Goal: Transaction & Acquisition: Purchase product/service

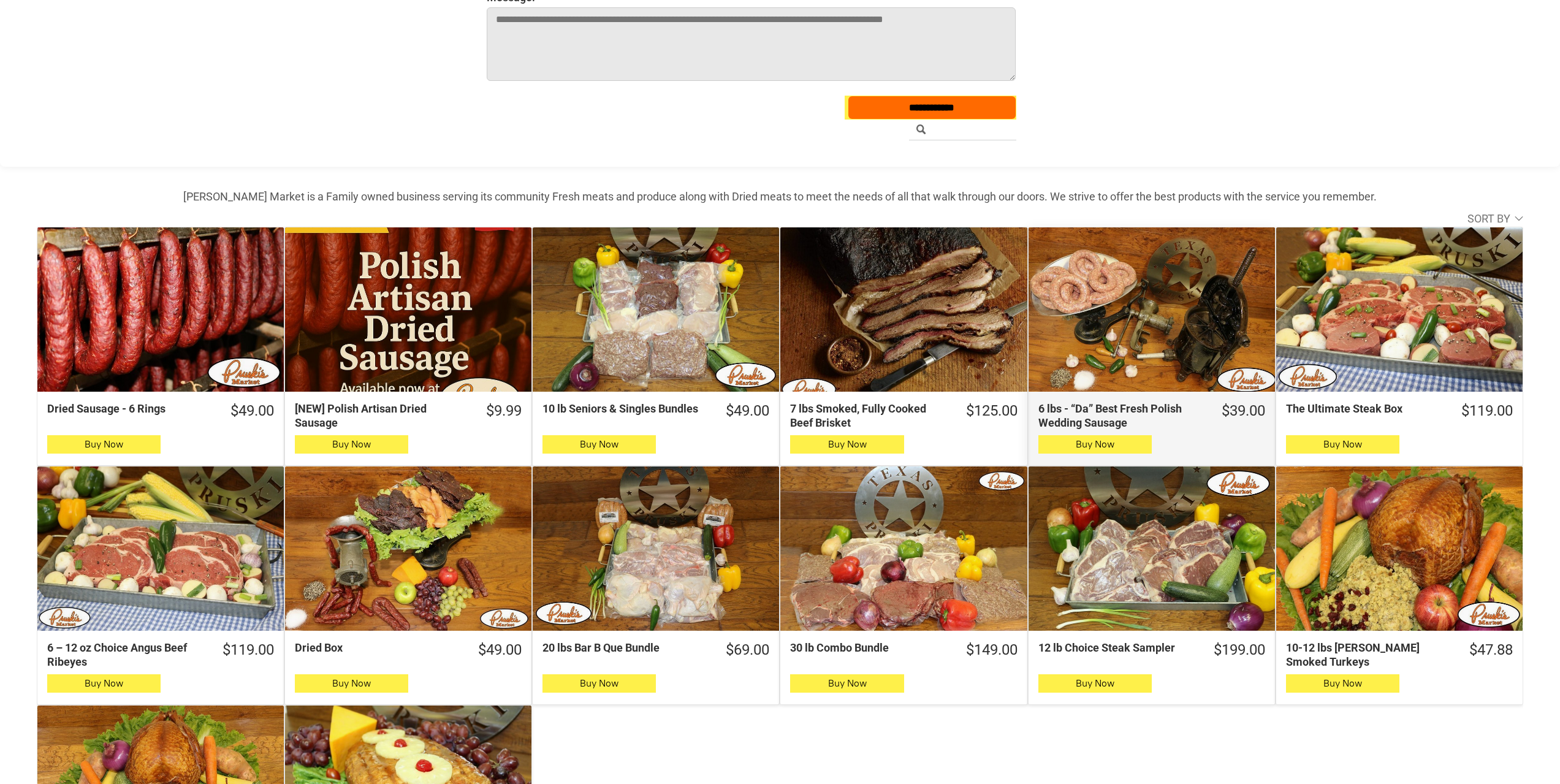
scroll to position [531, 0]
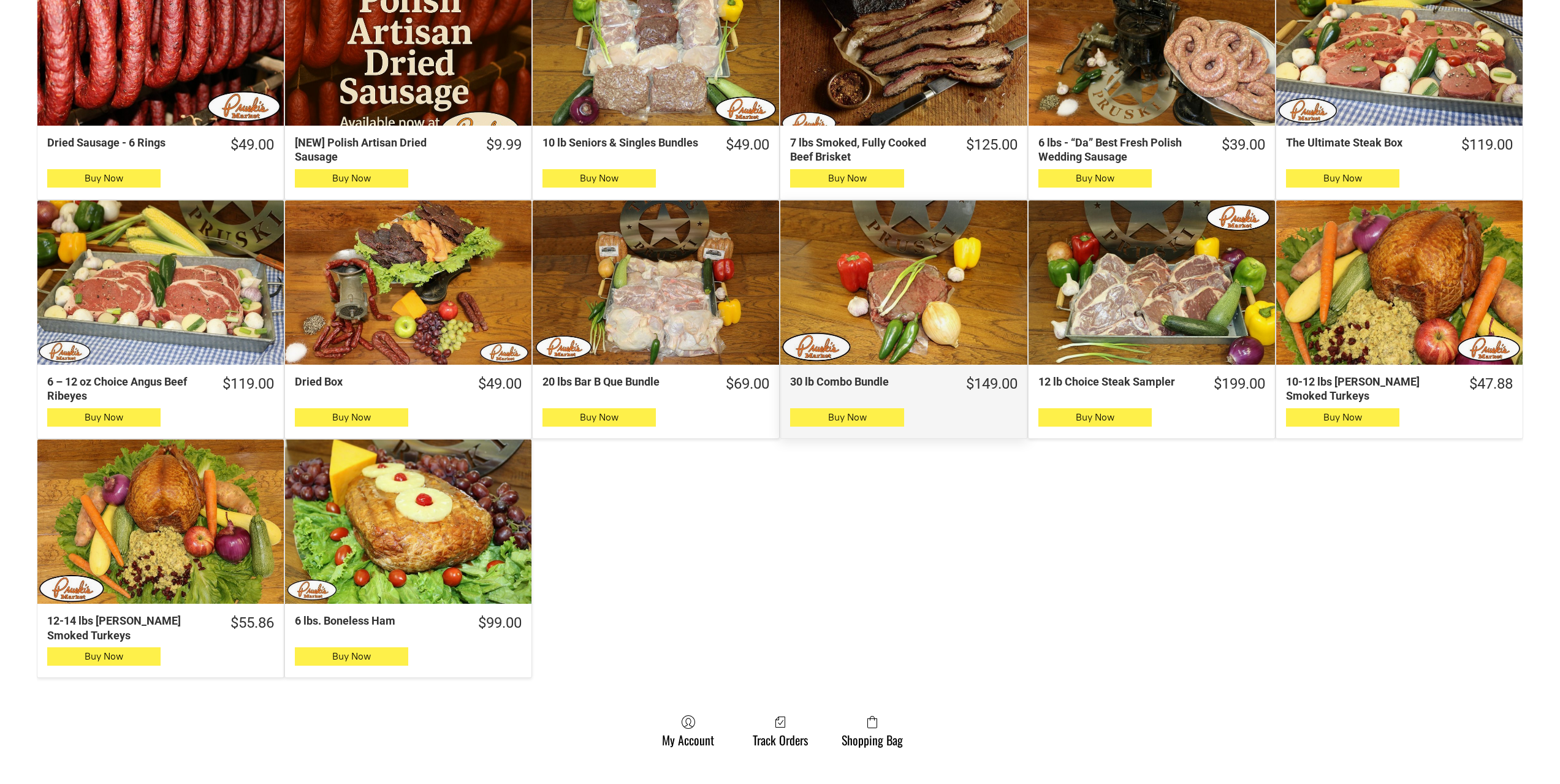
click at [889, 324] on div "30 lb Combo Bundle" at bounding box center [903, 282] width 247 height 165
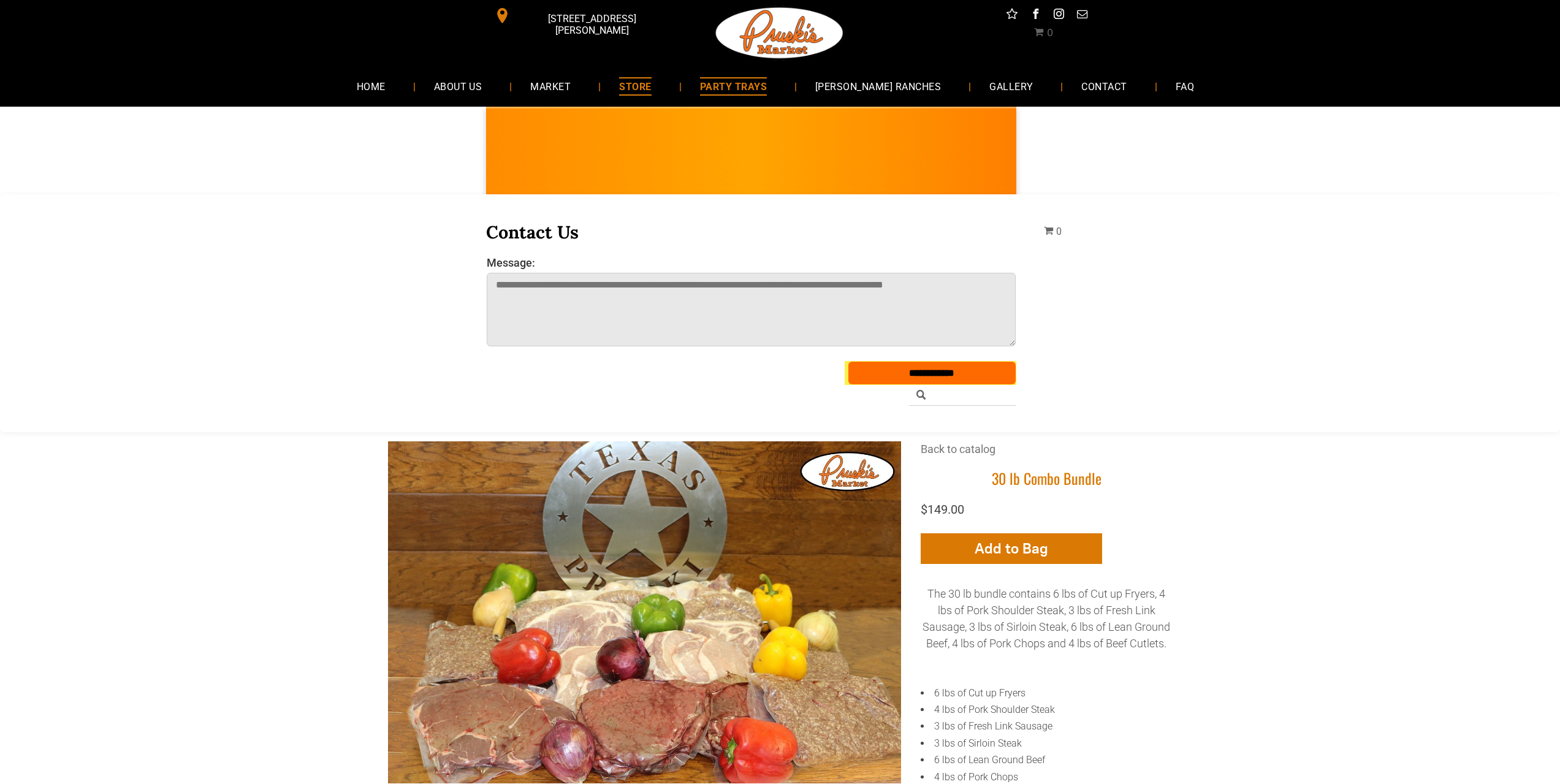
click at [758, 89] on span "PARTY TRAYS" at bounding box center [733, 86] width 67 height 18
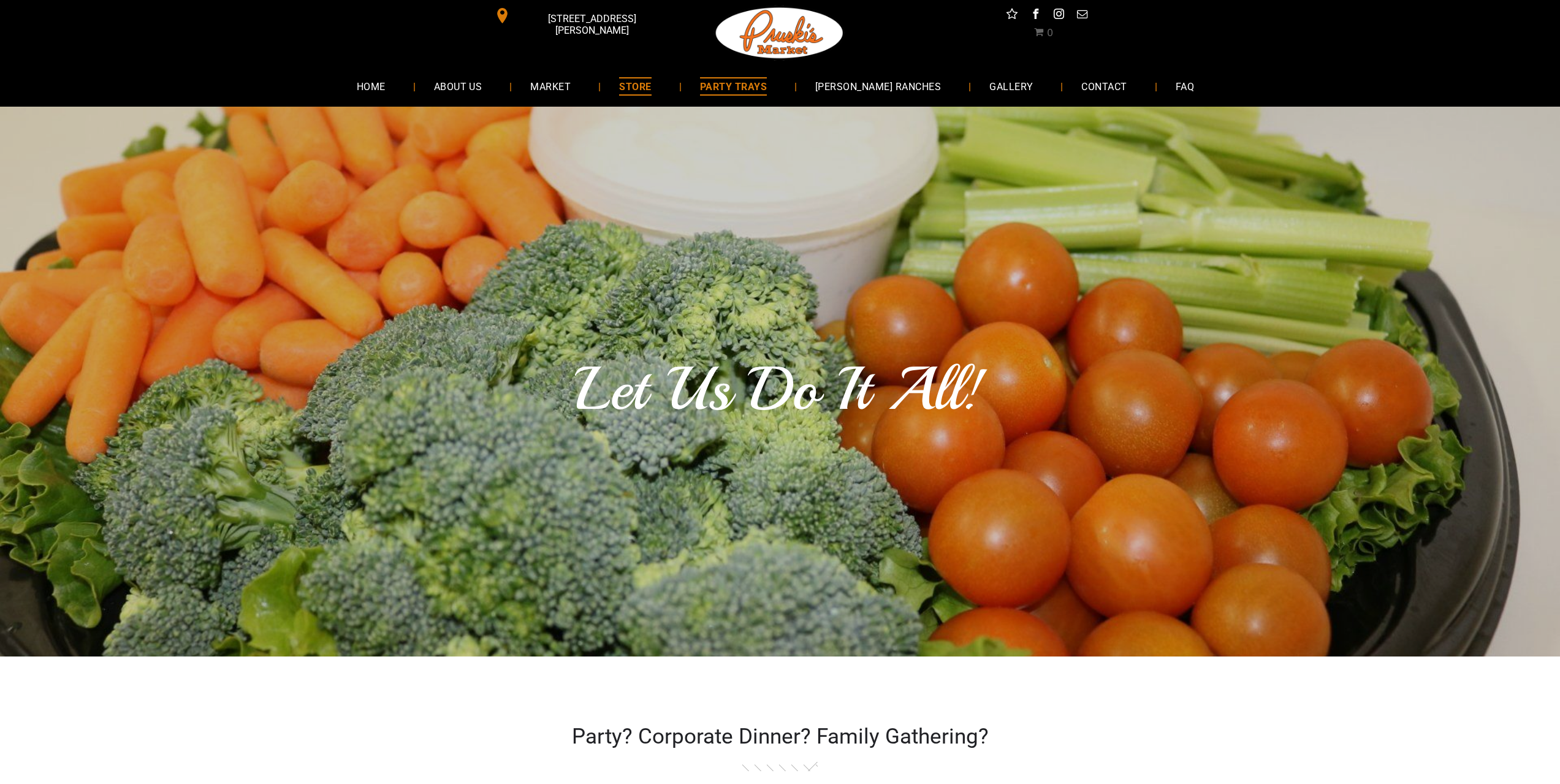
click at [651, 91] on span "STORE" at bounding box center [635, 86] width 32 height 18
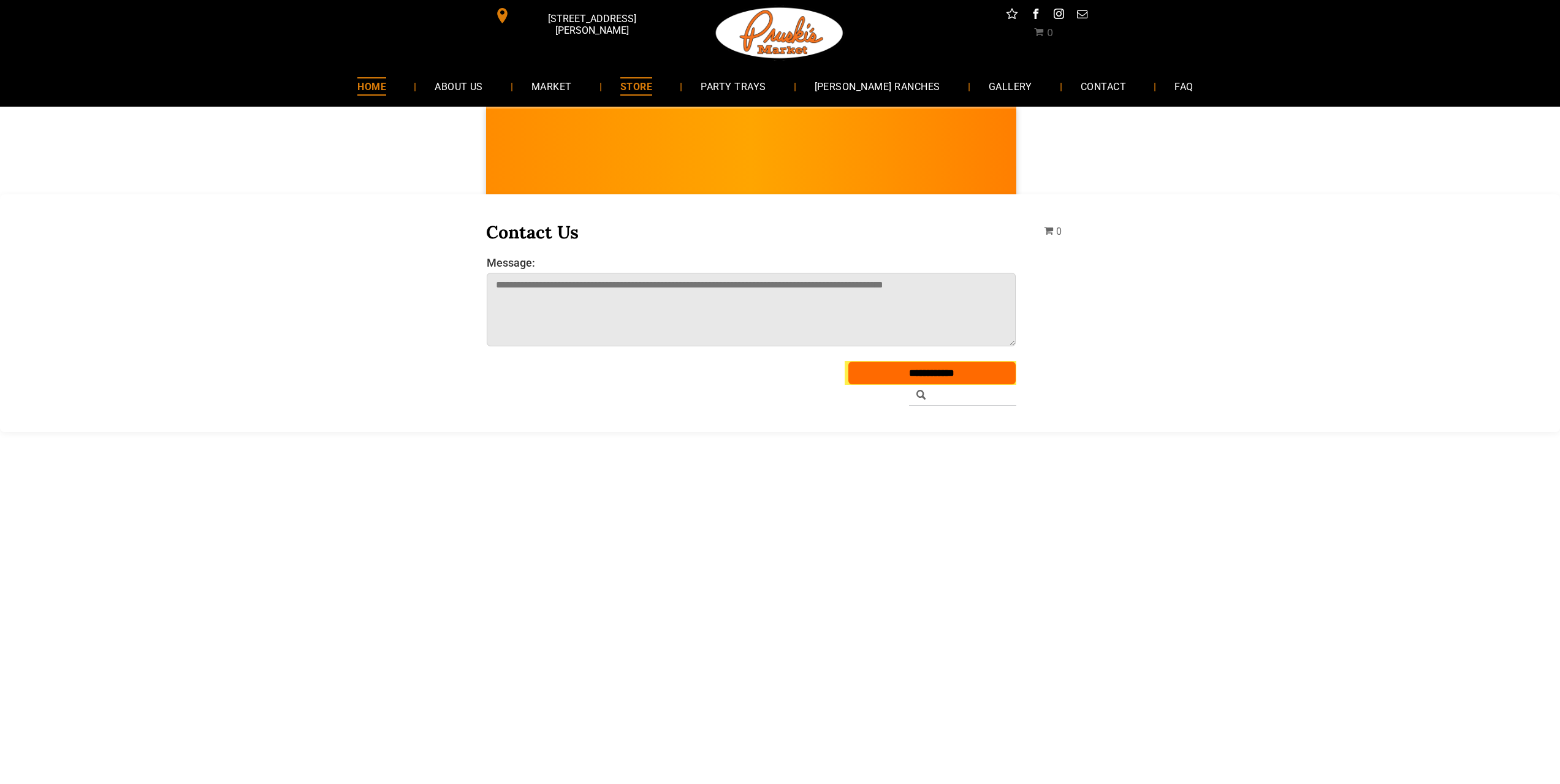
click at [378, 81] on link "HOME" at bounding box center [372, 85] width 65 height 33
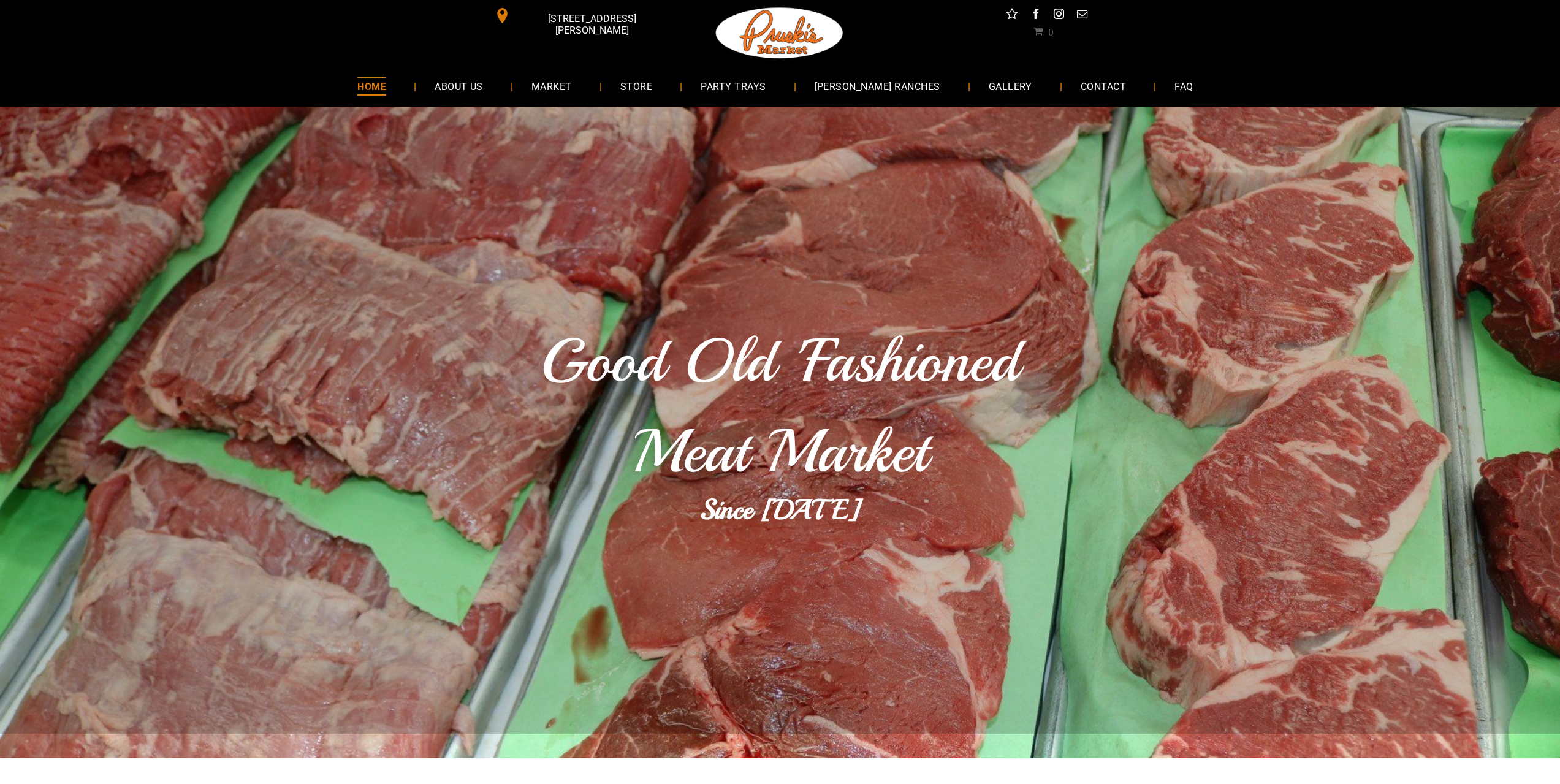
click at [386, 83] on span "HOME" at bounding box center [372, 86] width 29 height 18
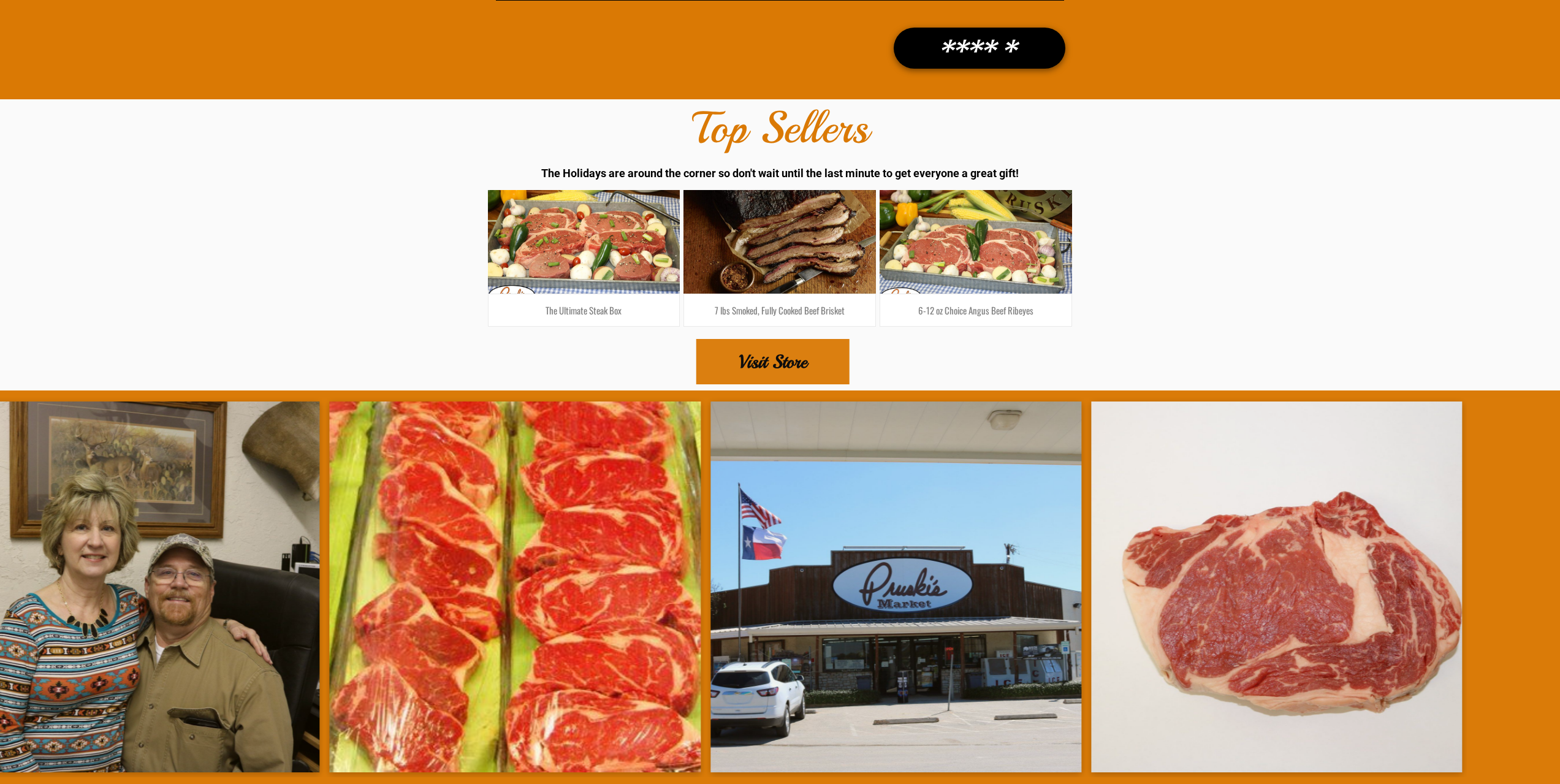
scroll to position [1858, 0]
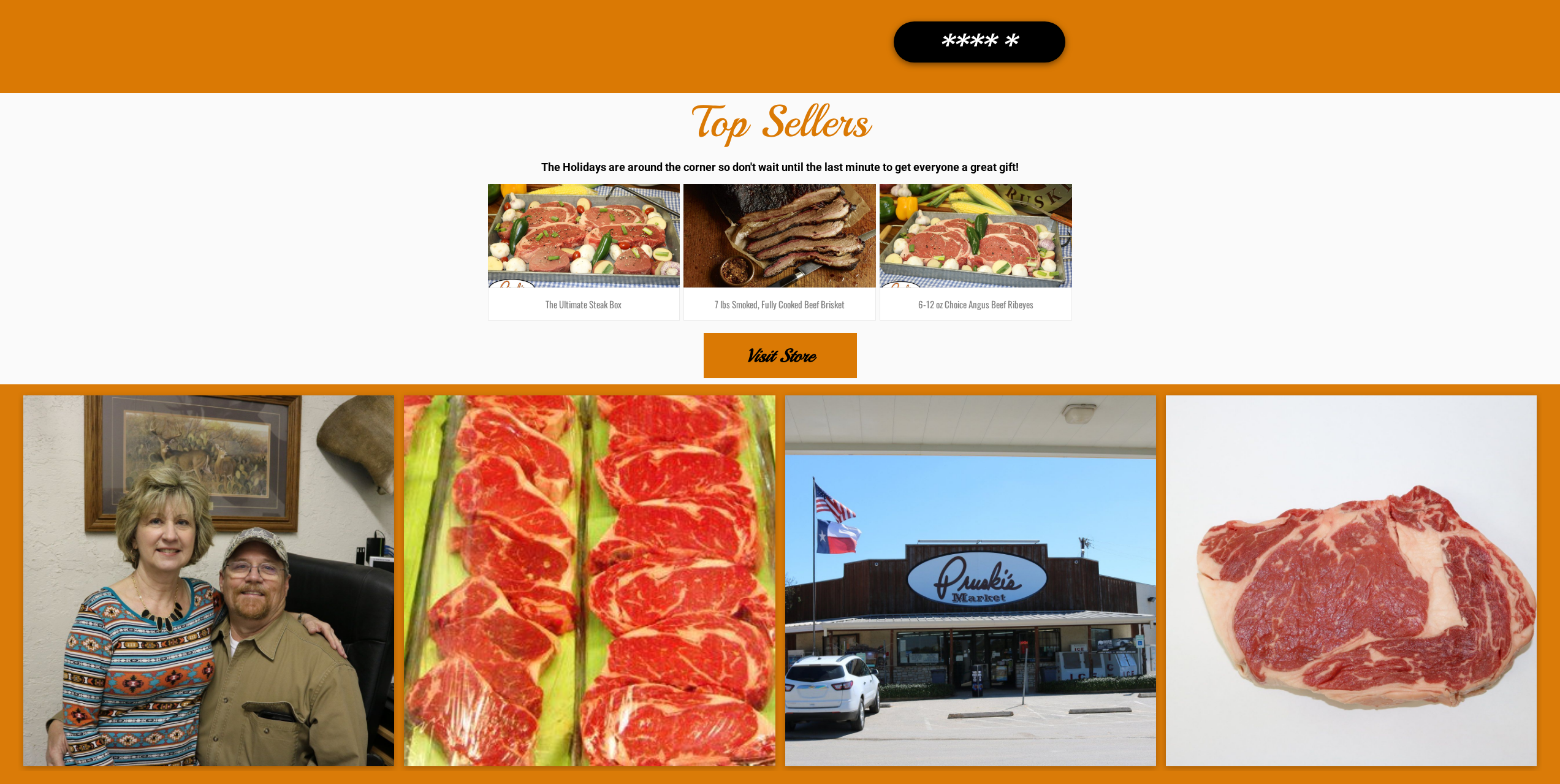
click at [776, 333] on span "Visit Store" at bounding box center [779, 355] width 68 height 43
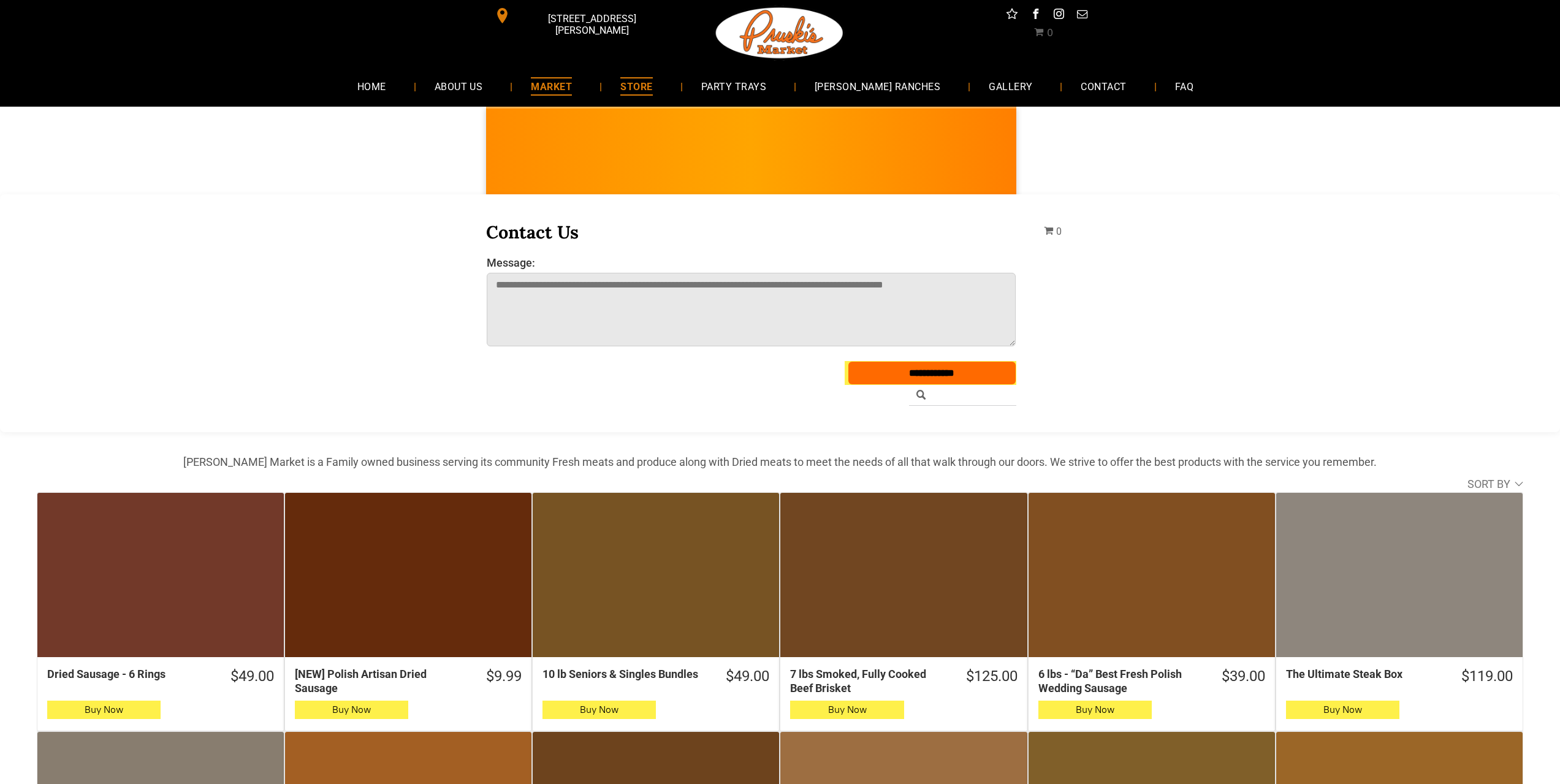
click at [572, 93] on span "MARKET" at bounding box center [551, 86] width 41 height 18
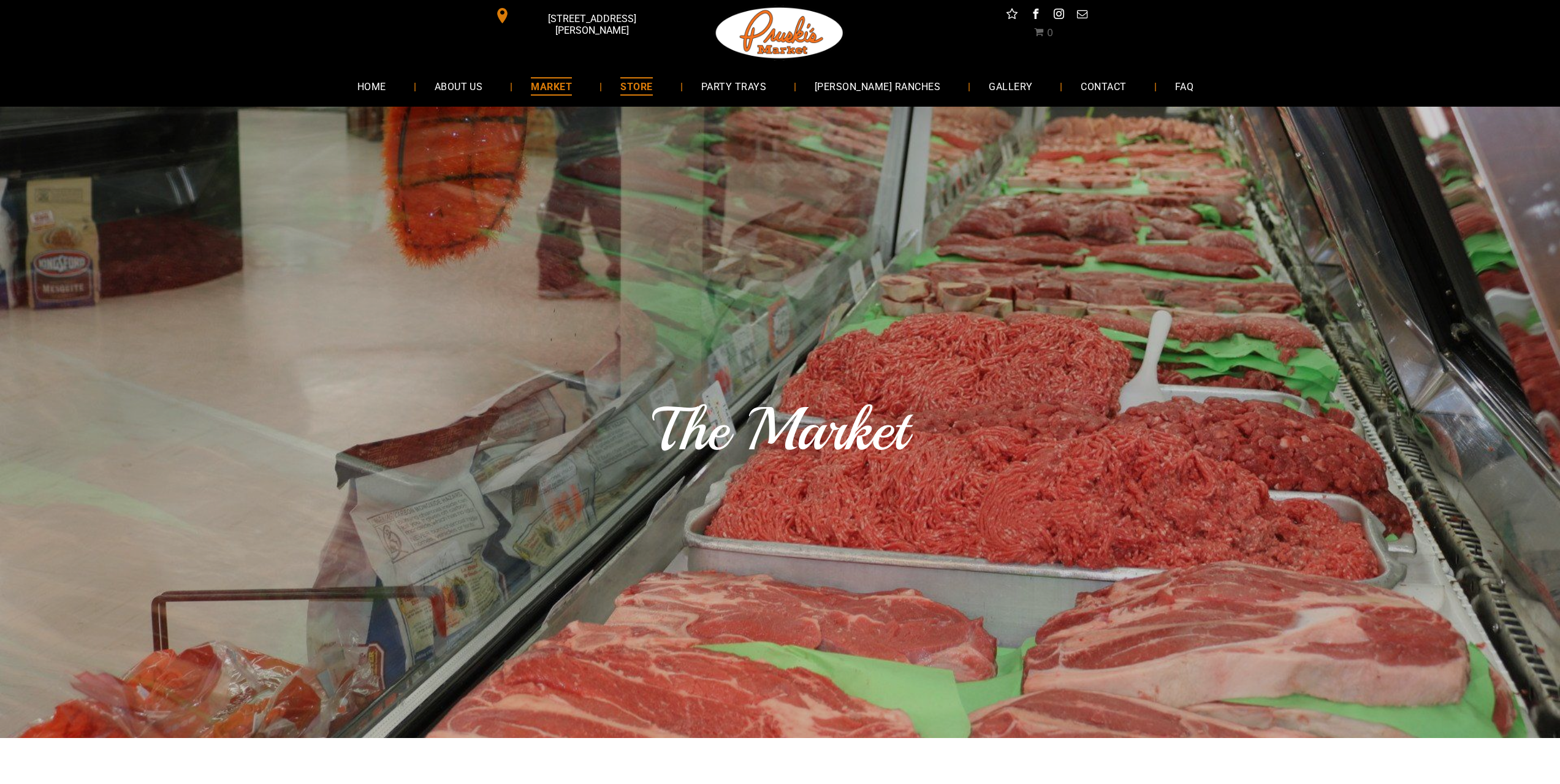
click at [652, 89] on span "STORE" at bounding box center [637, 86] width 32 height 18
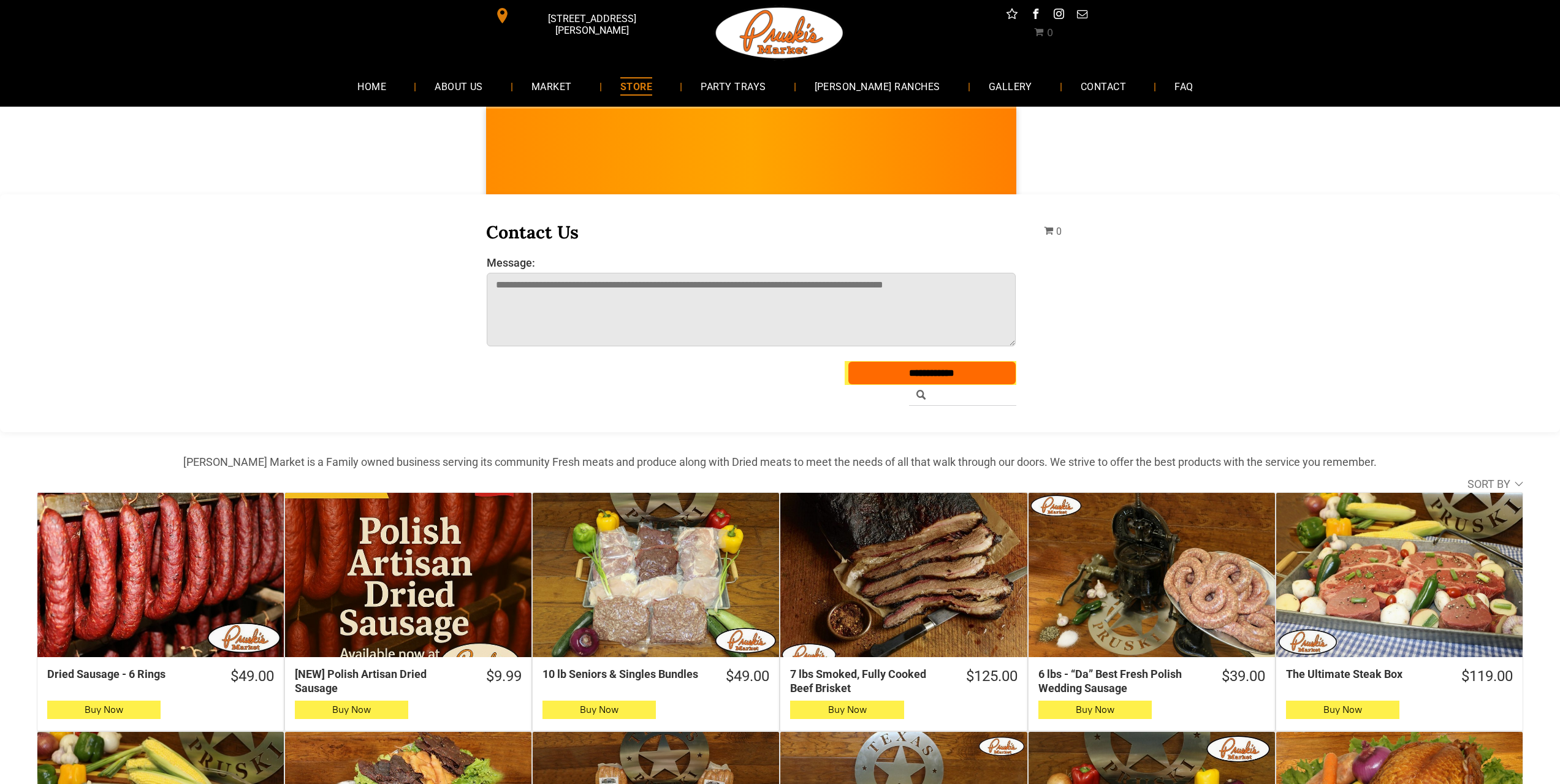
scroll to position [265, 0]
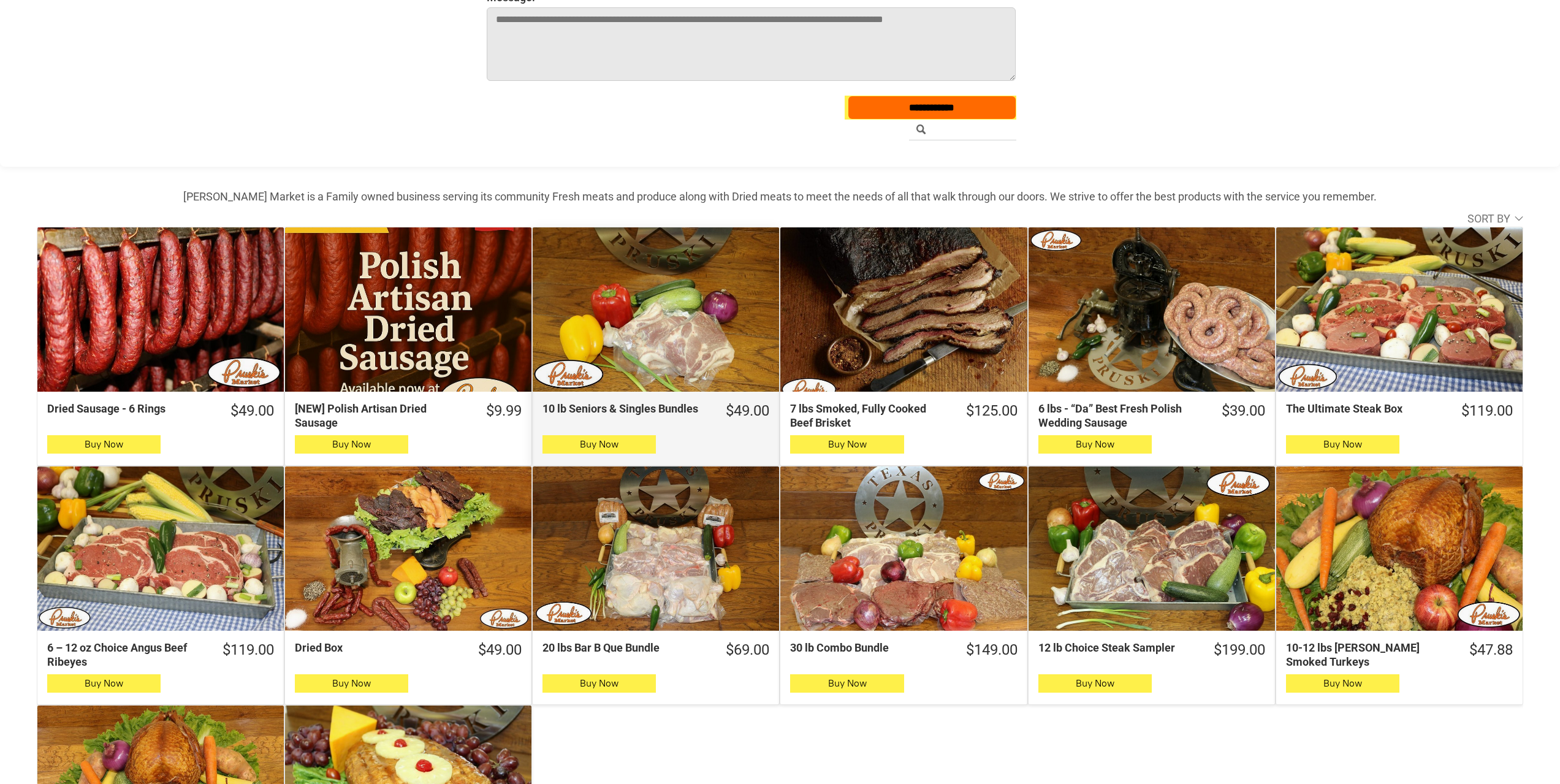
click at [652, 349] on div "10 lb Seniors & Singles Bundles" at bounding box center [656, 309] width 247 height 165
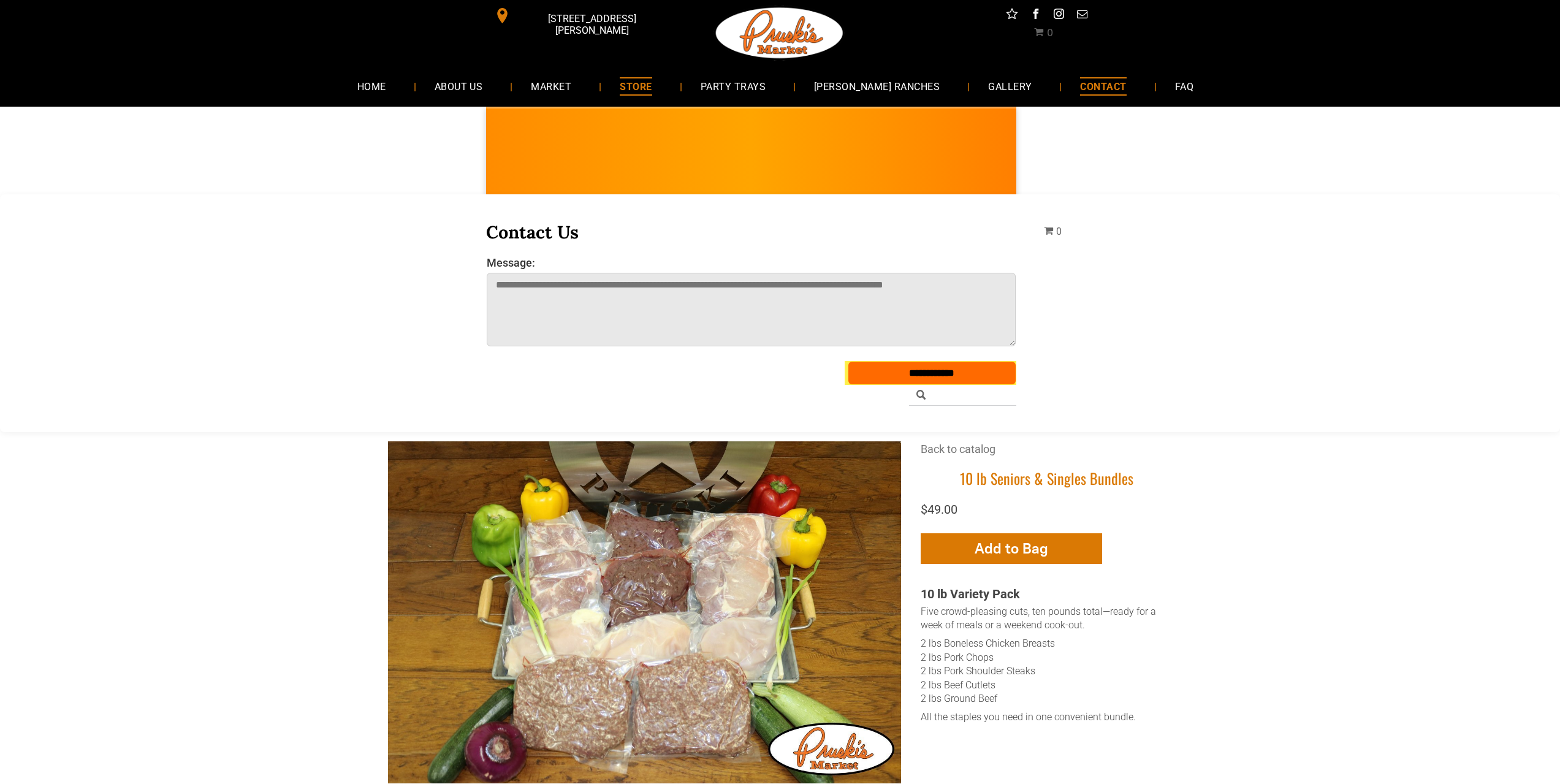
click at [1080, 90] on span "CONTACT" at bounding box center [1103, 86] width 46 height 18
